Goal: Navigation & Orientation: Find specific page/section

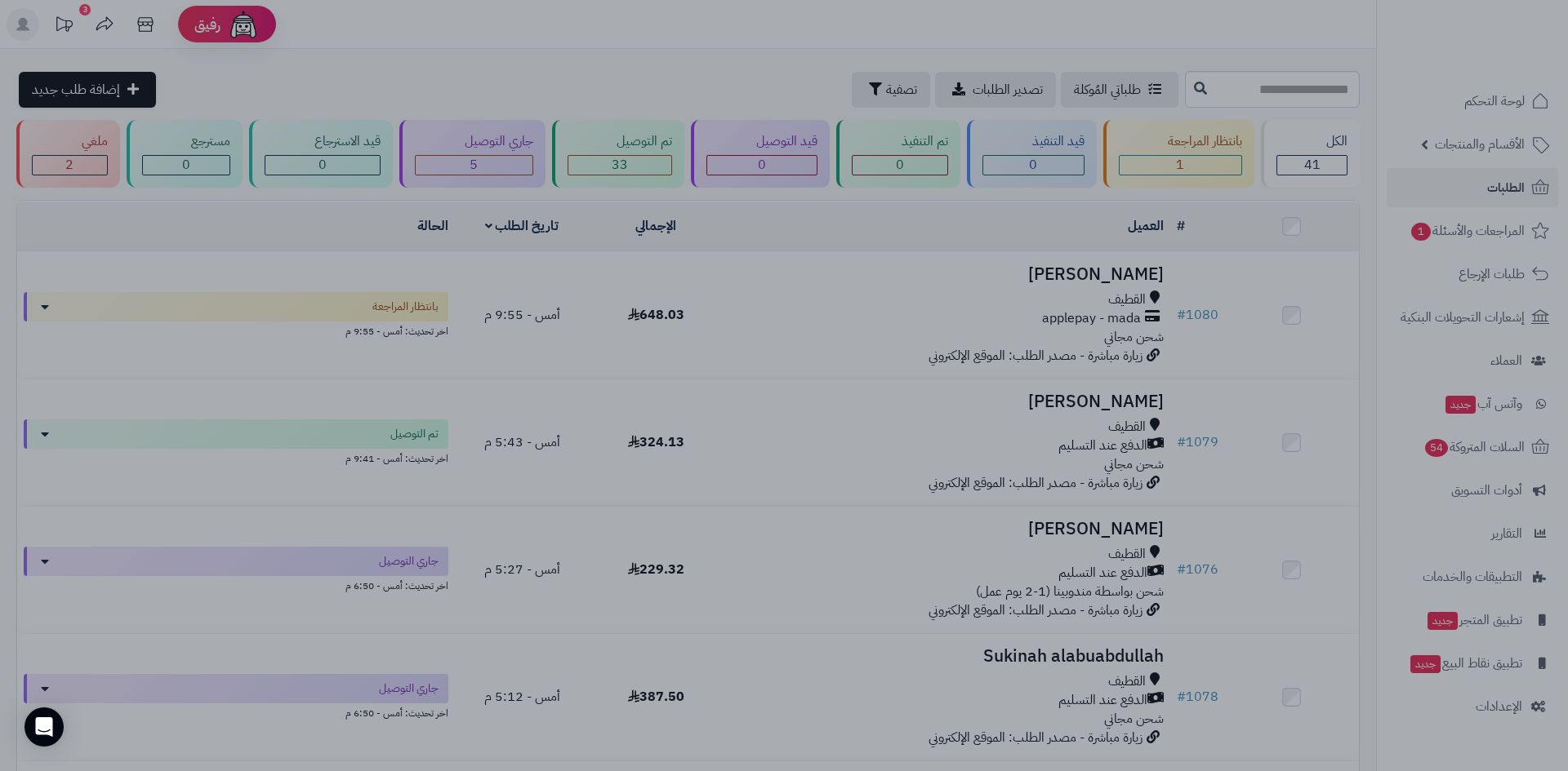
click at [470, 460] on div at bounding box center [784, 385] width 1568 height 771
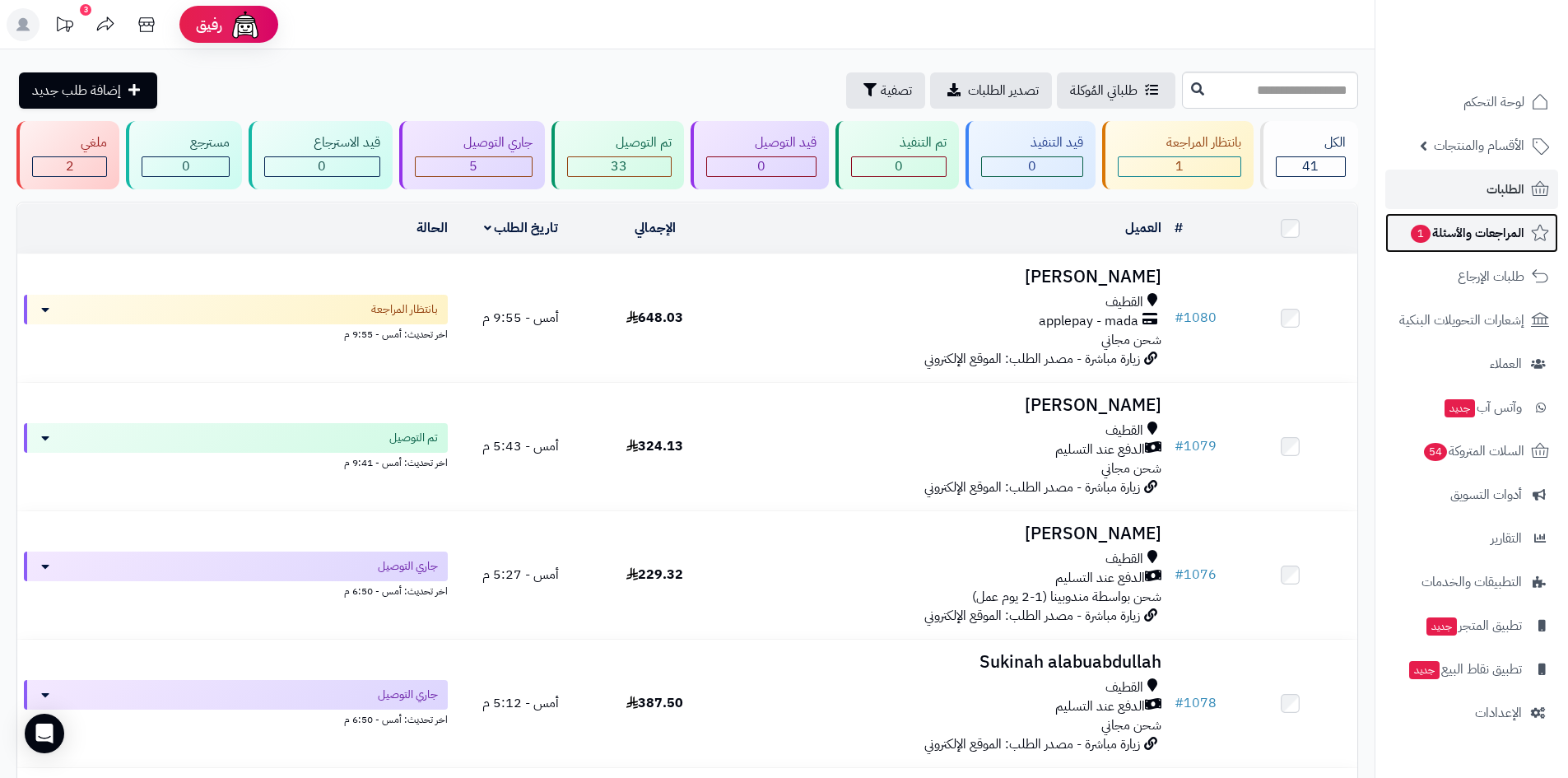
click at [1489, 236] on span "المراجعات والأسئلة 1" at bounding box center [1467, 233] width 115 height 23
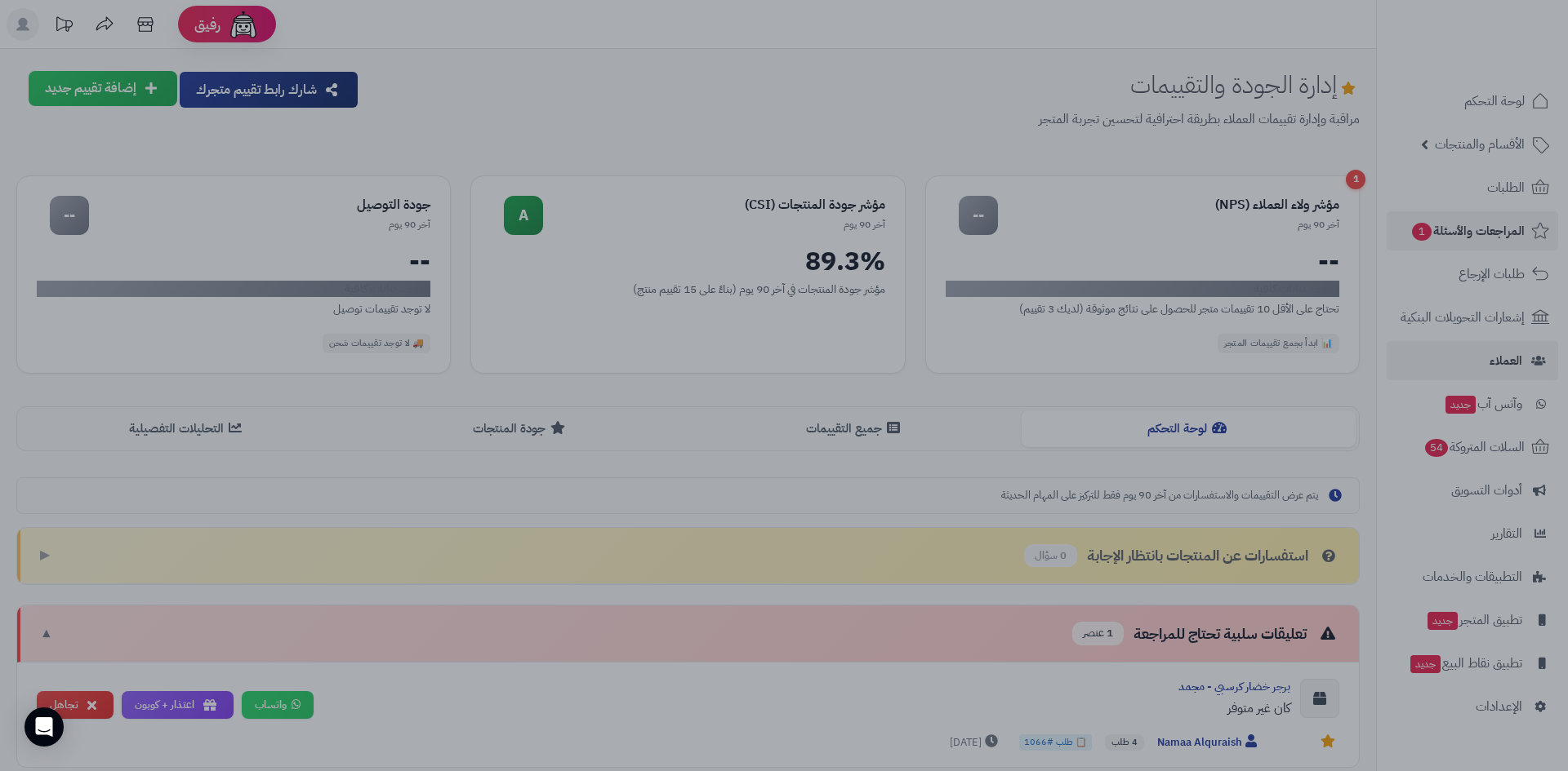
click at [1493, 364] on div at bounding box center [784, 385] width 1568 height 771
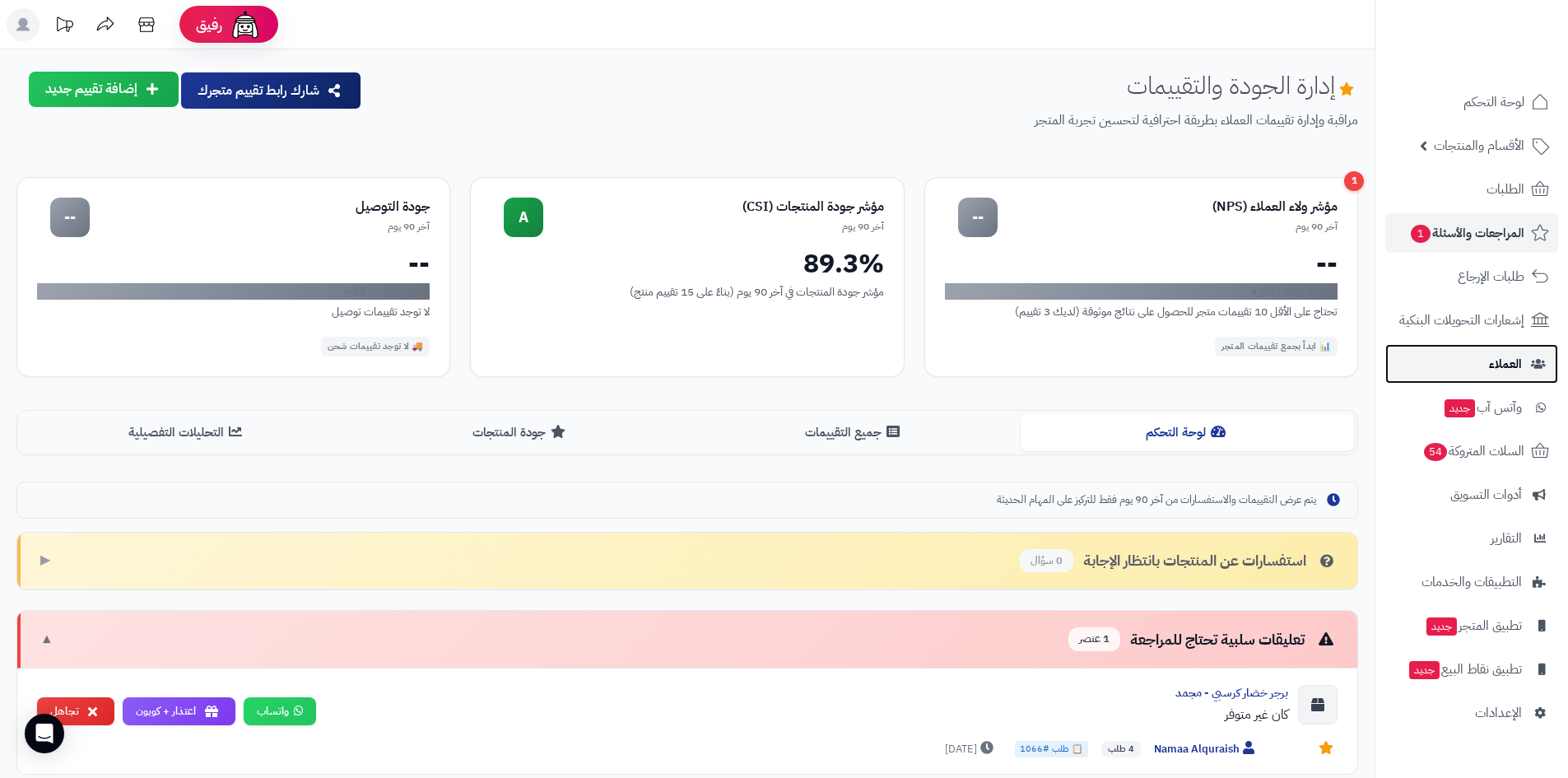
click at [1515, 345] on link "العملاء" at bounding box center [1471, 364] width 173 height 40
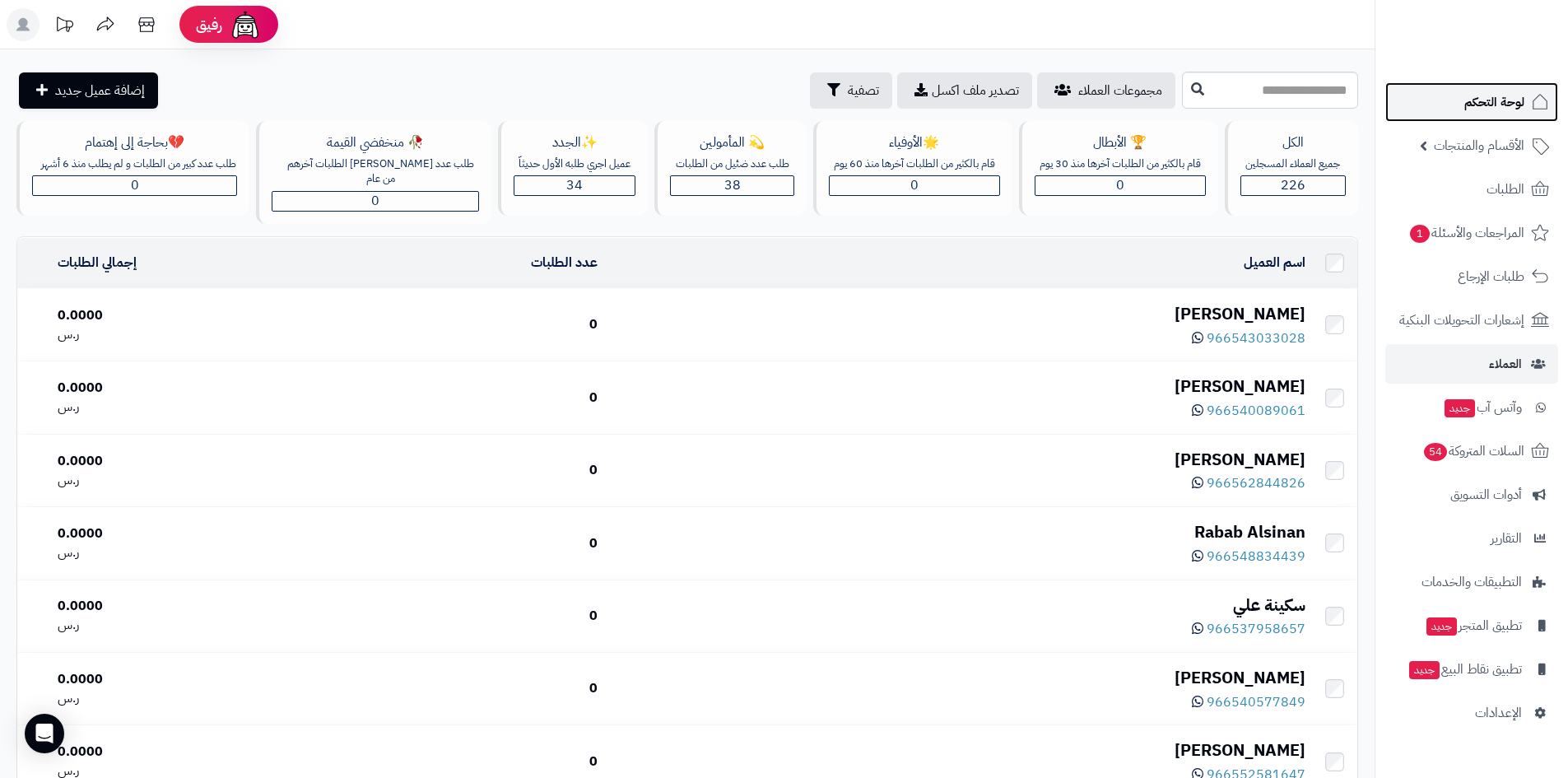
click at [1500, 116] on link "لوحة التحكم" at bounding box center [1471, 102] width 173 height 40
